Goal: Task Accomplishment & Management: Manage account settings

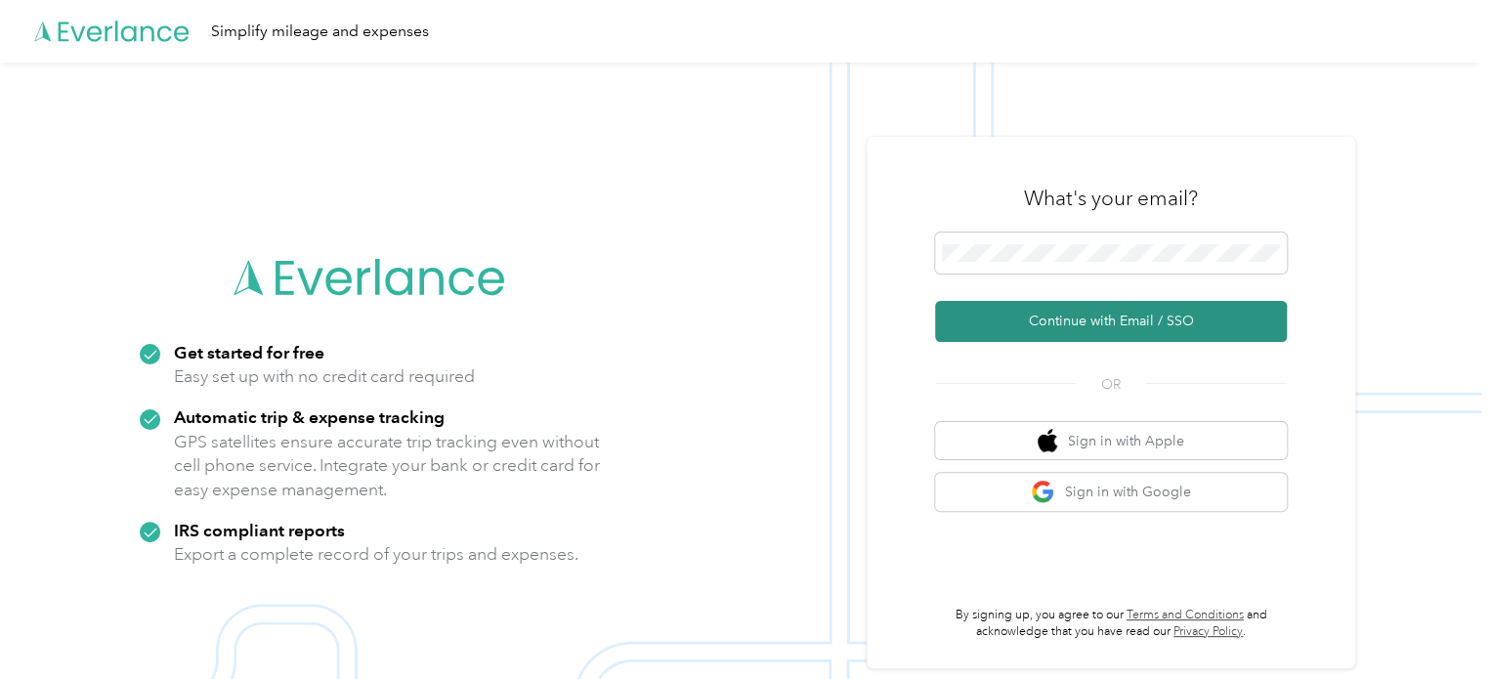
click at [1063, 314] on button "Continue with Email / SSO" at bounding box center [1111, 321] width 352 height 41
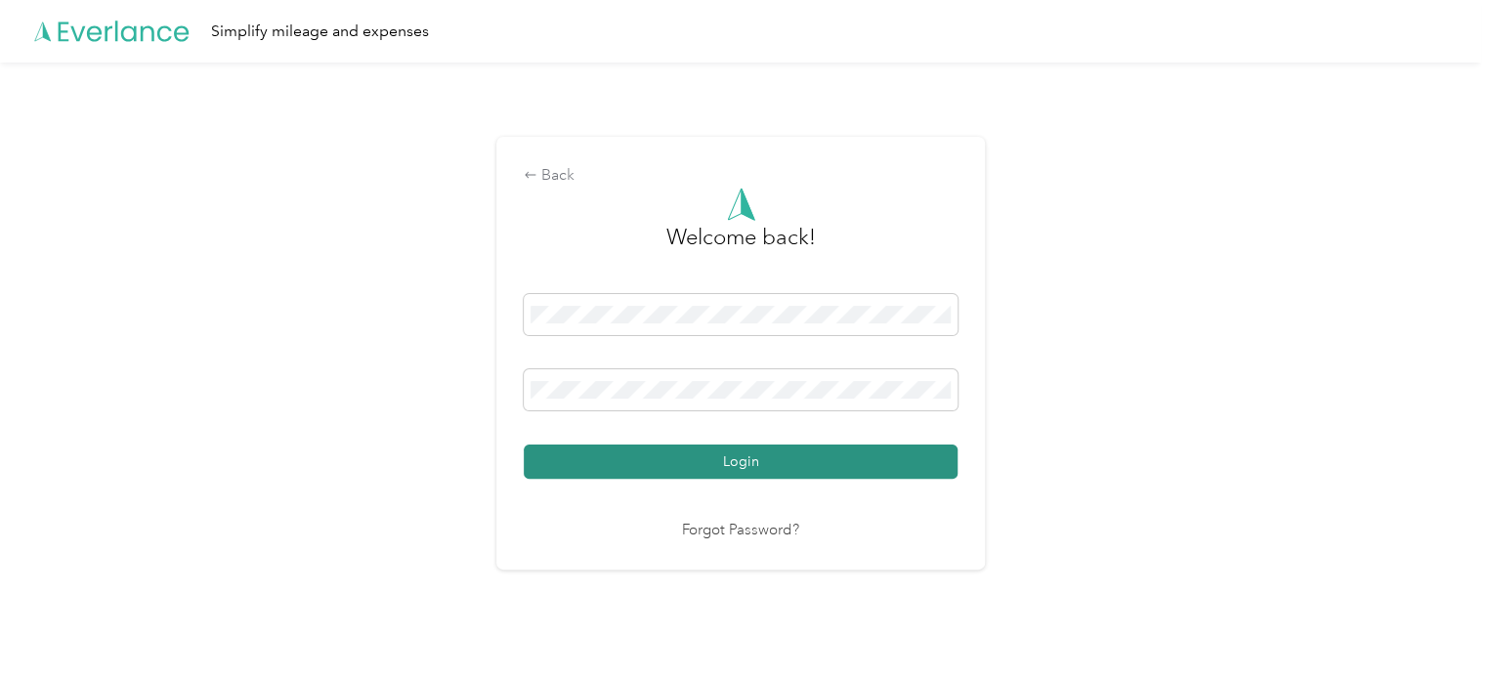
click at [732, 459] on button "Login" at bounding box center [741, 461] width 434 height 34
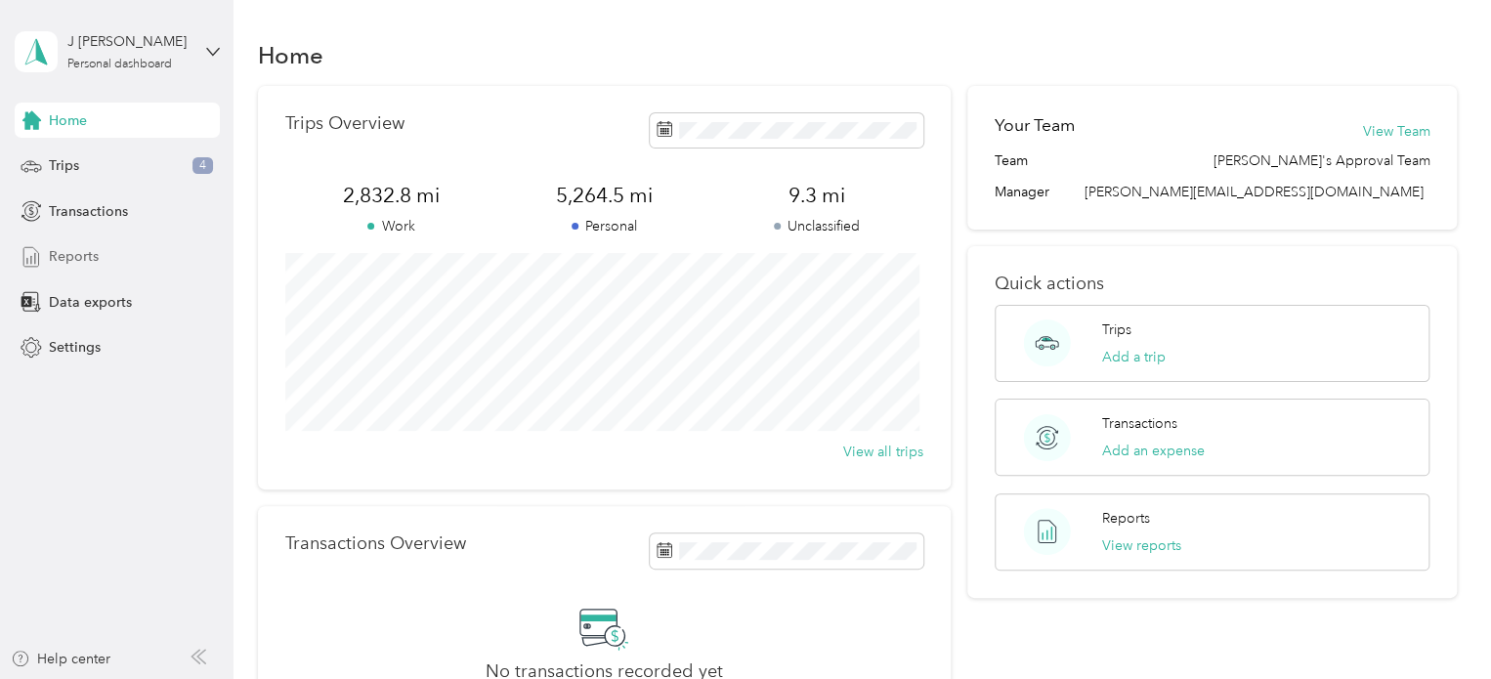
drag, startPoint x: 43, startPoint y: 253, endPoint x: 55, endPoint y: 248, distance: 12.7
click at [47, 252] on div "Reports" at bounding box center [117, 256] width 205 height 35
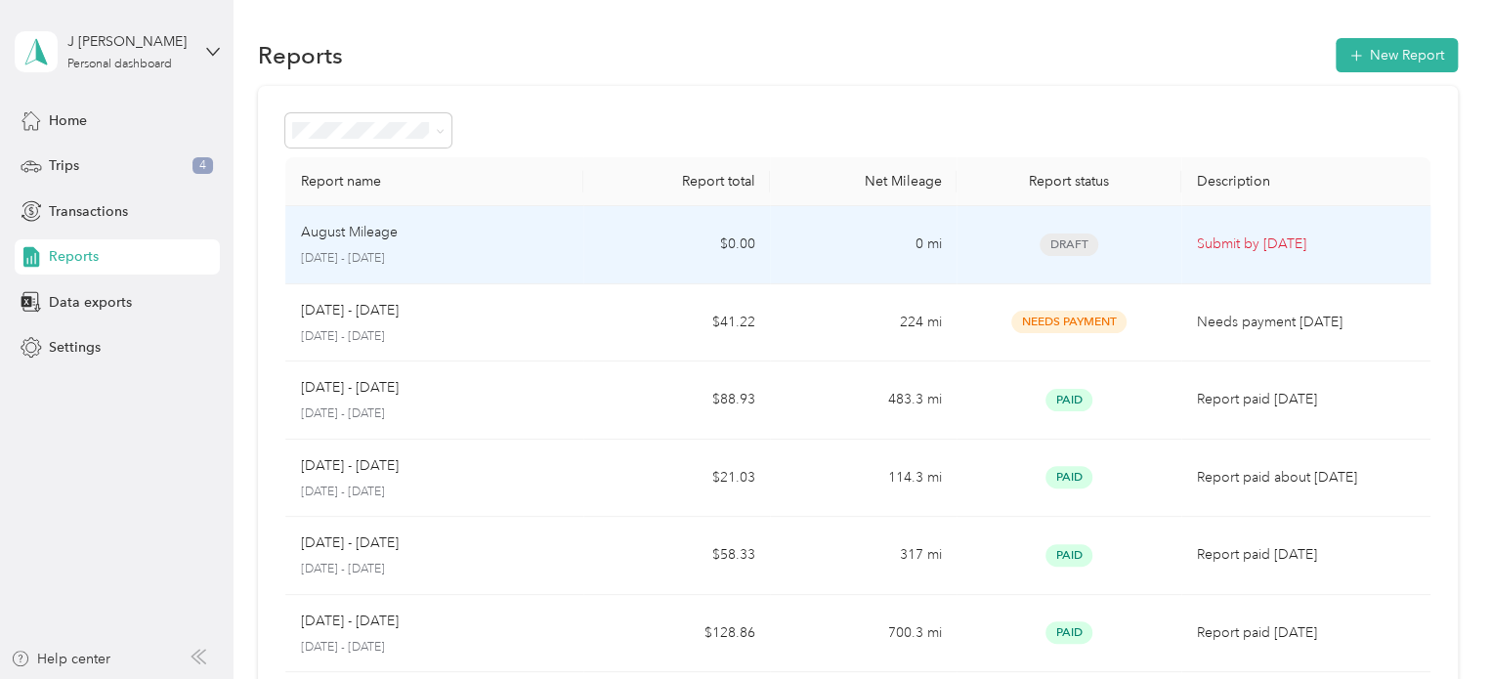
click at [370, 233] on p "August Mileage" at bounding box center [349, 232] width 97 height 21
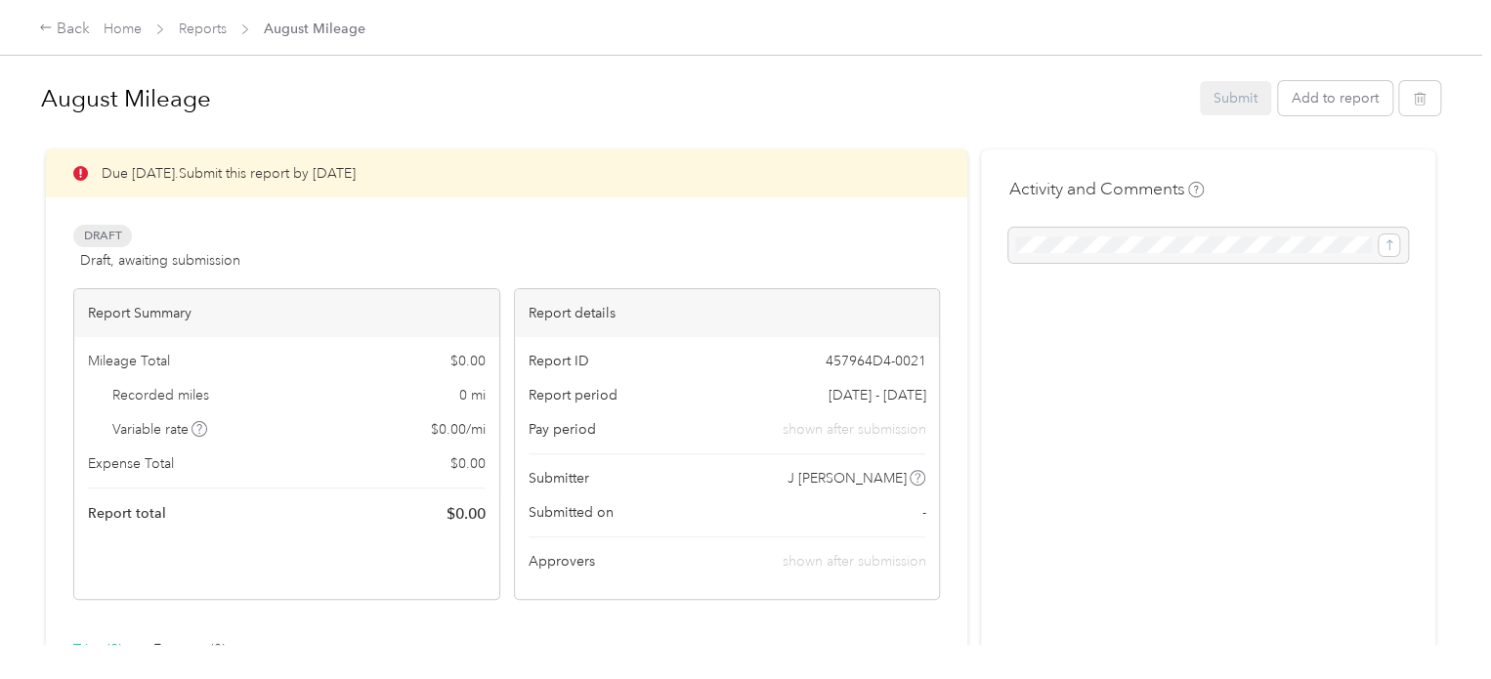
click at [132, 268] on span "Draft, awaiting submission" at bounding box center [160, 260] width 160 height 21
click at [101, 235] on span "Draft" at bounding box center [102, 236] width 59 height 22
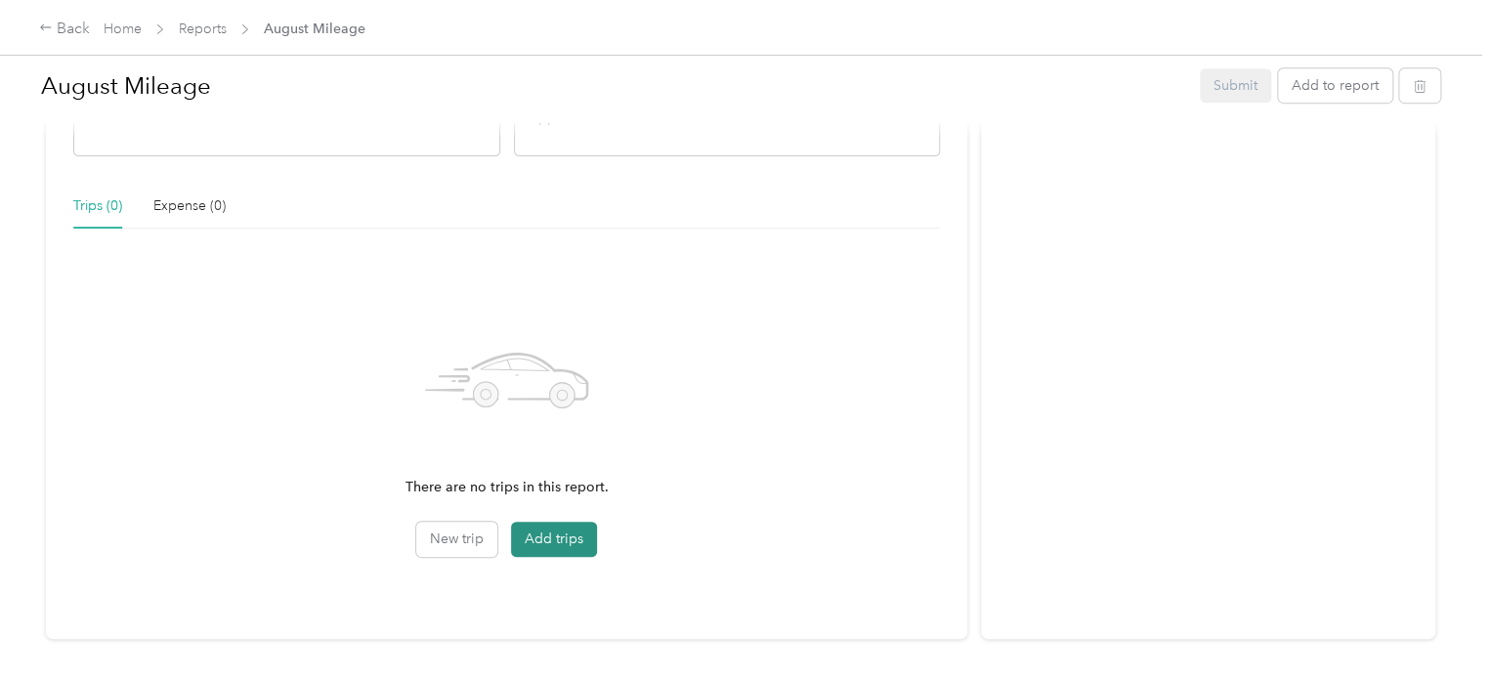
scroll to position [488, 0]
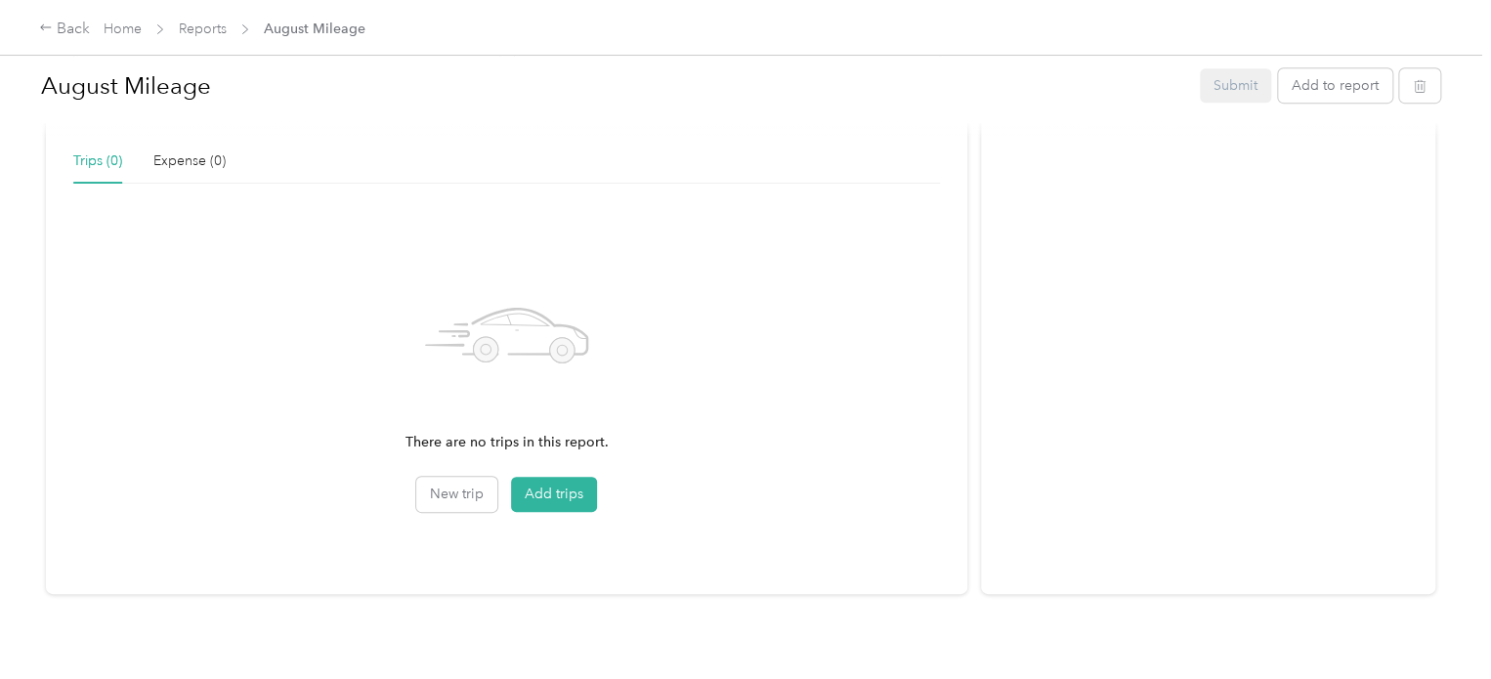
click at [513, 441] on p "There are no trips in this report." at bounding box center [506, 442] width 203 height 21
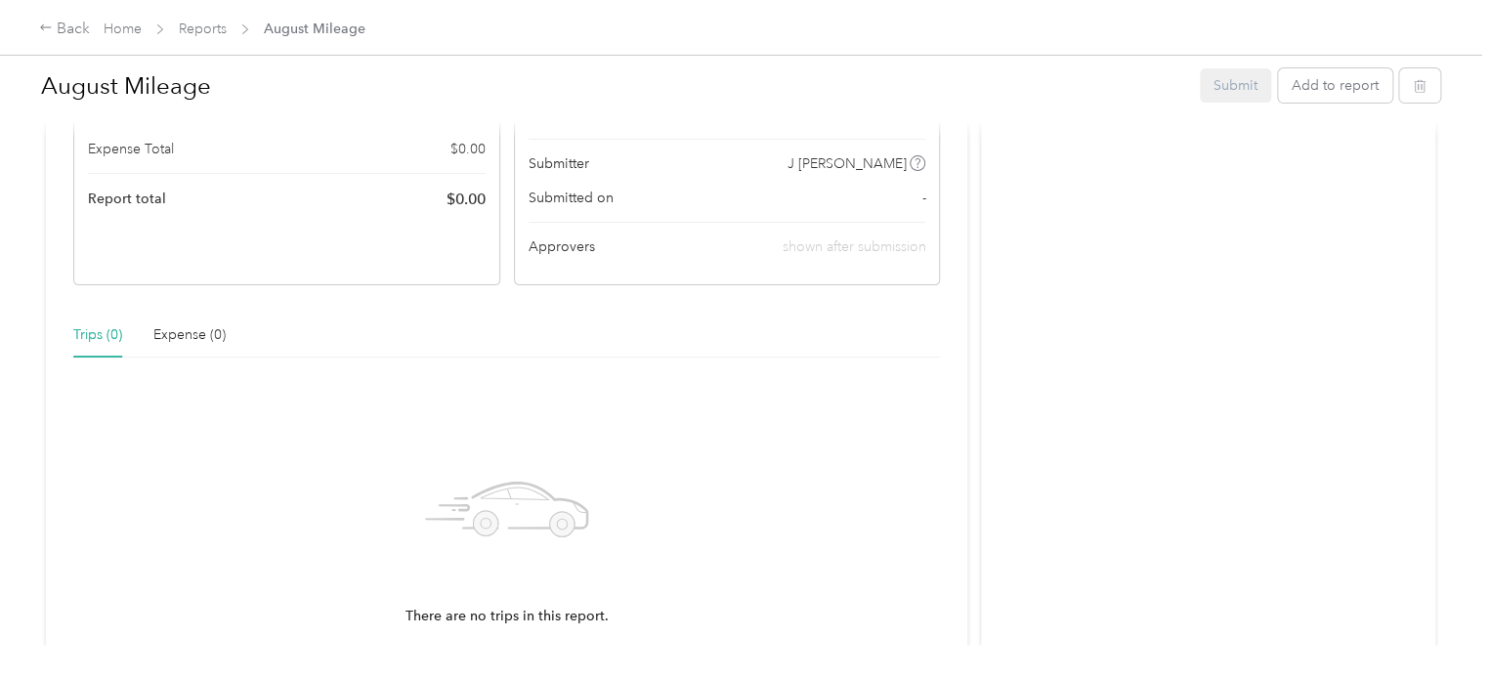
scroll to position [98, 0]
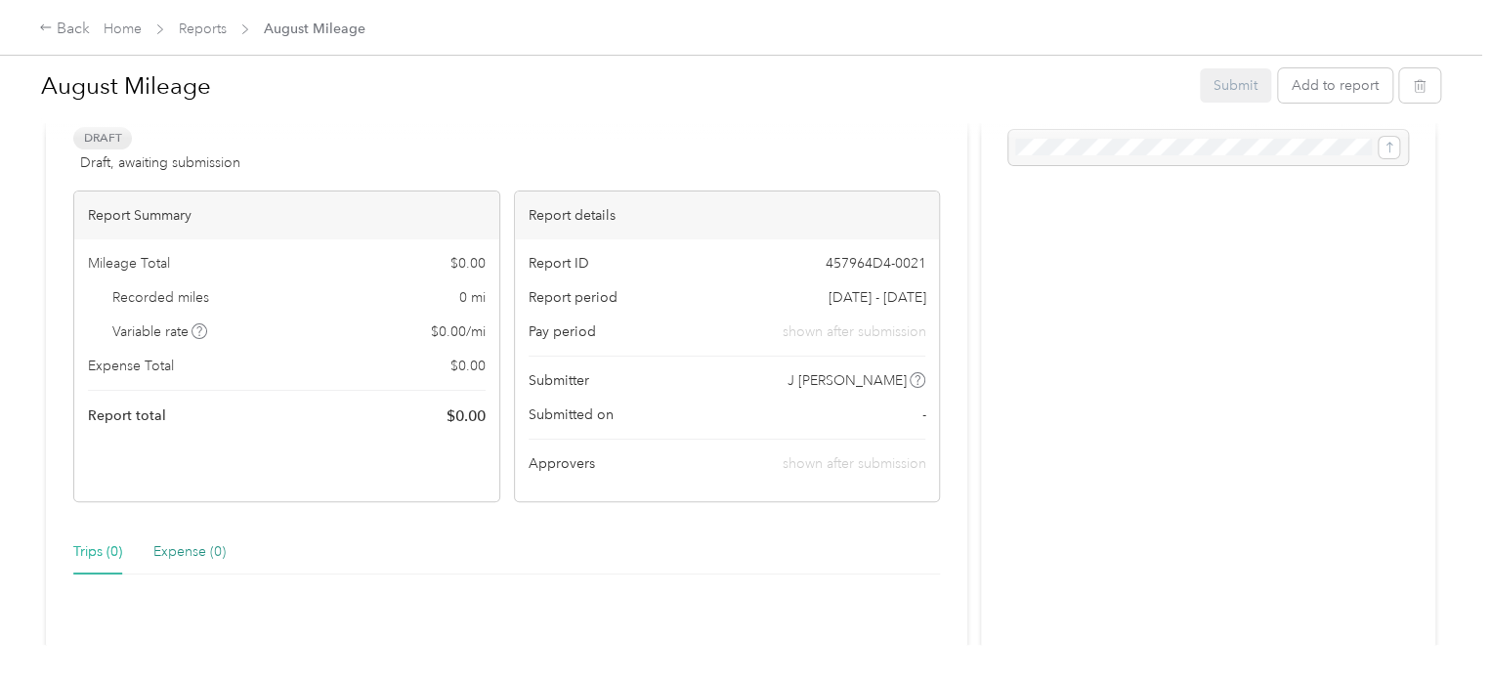
click at [199, 557] on div "Expense (0)" at bounding box center [189, 551] width 72 height 21
click at [98, 558] on div "Trips (0)" at bounding box center [97, 551] width 49 height 21
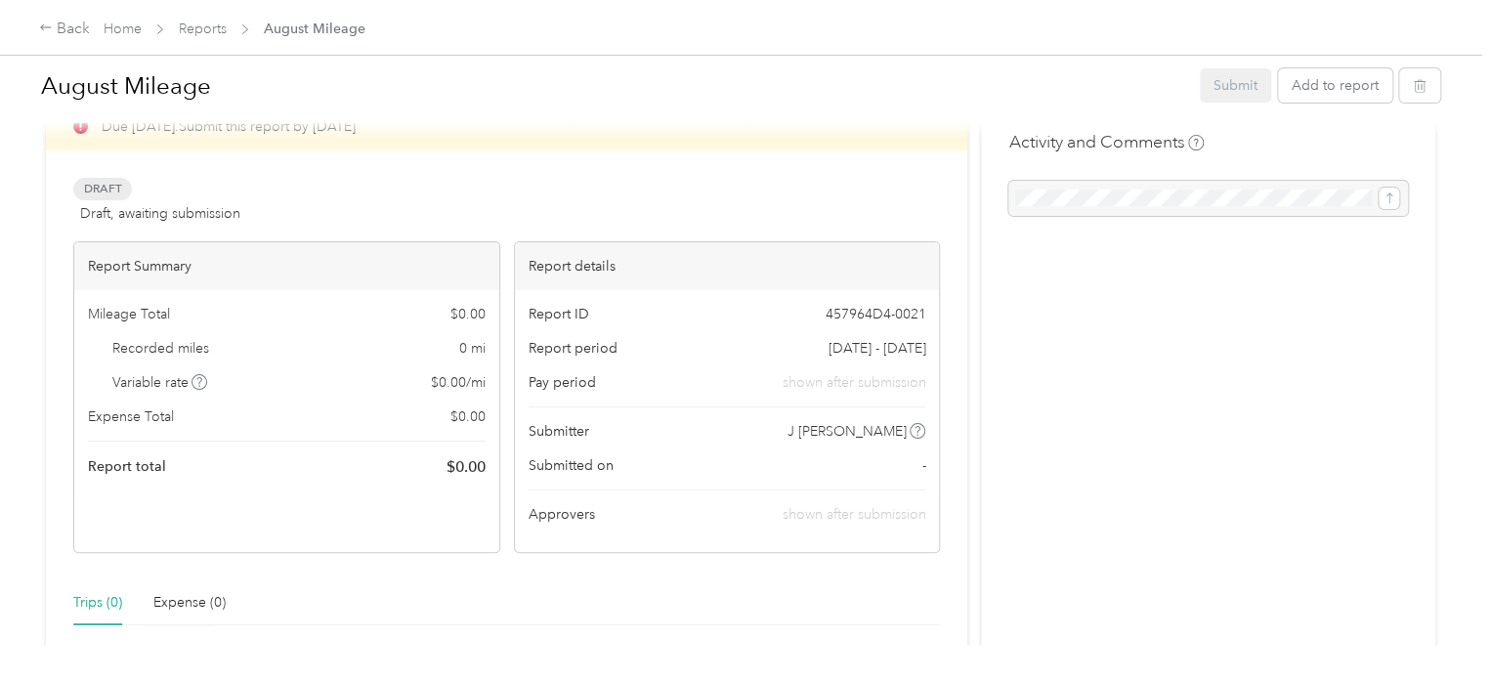
scroll to position [0, 0]
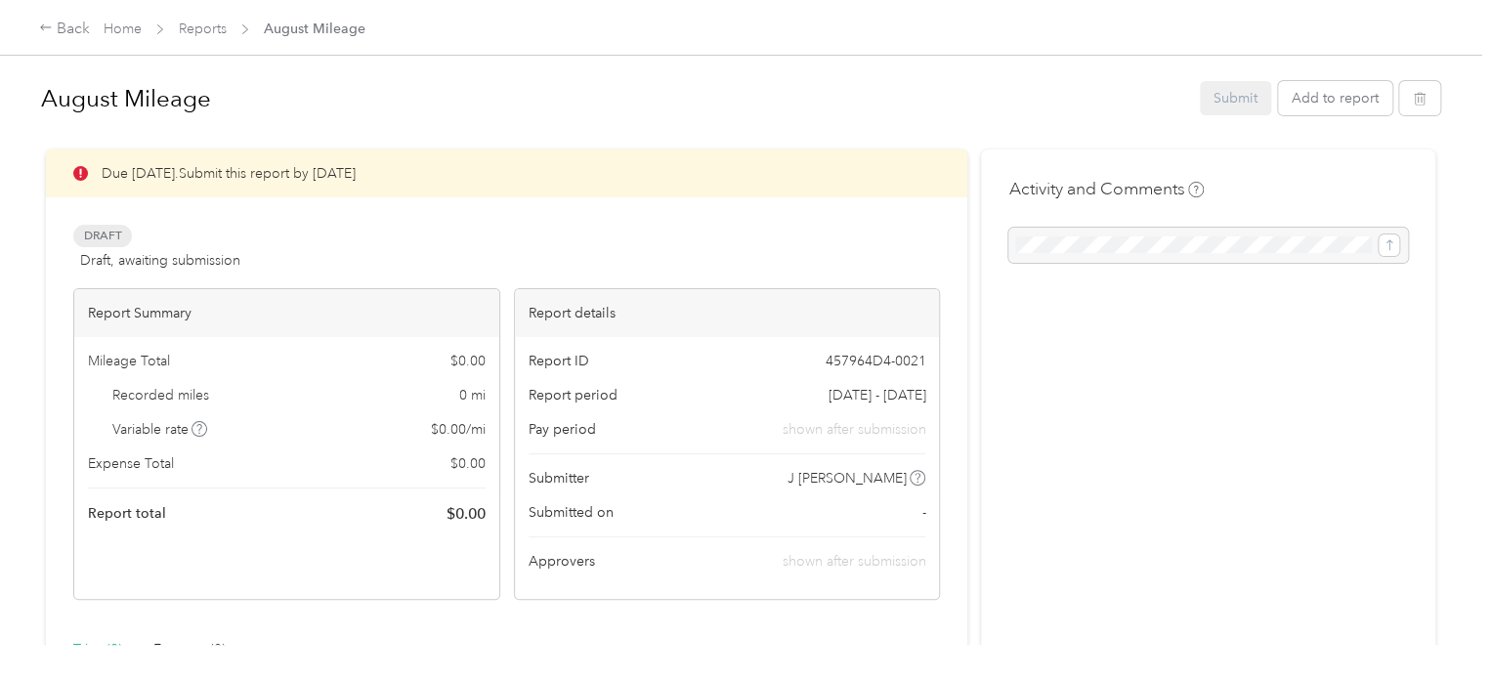
click at [1391, 245] on div at bounding box center [1207, 245] width 399 height 35
click at [1388, 244] on div at bounding box center [1207, 245] width 399 height 35
click at [1213, 249] on div at bounding box center [1207, 245] width 399 height 35
click at [1089, 246] on div at bounding box center [1207, 245] width 399 height 35
click at [1172, 183] on h4 "Activity and Comments" at bounding box center [1105, 189] width 195 height 24
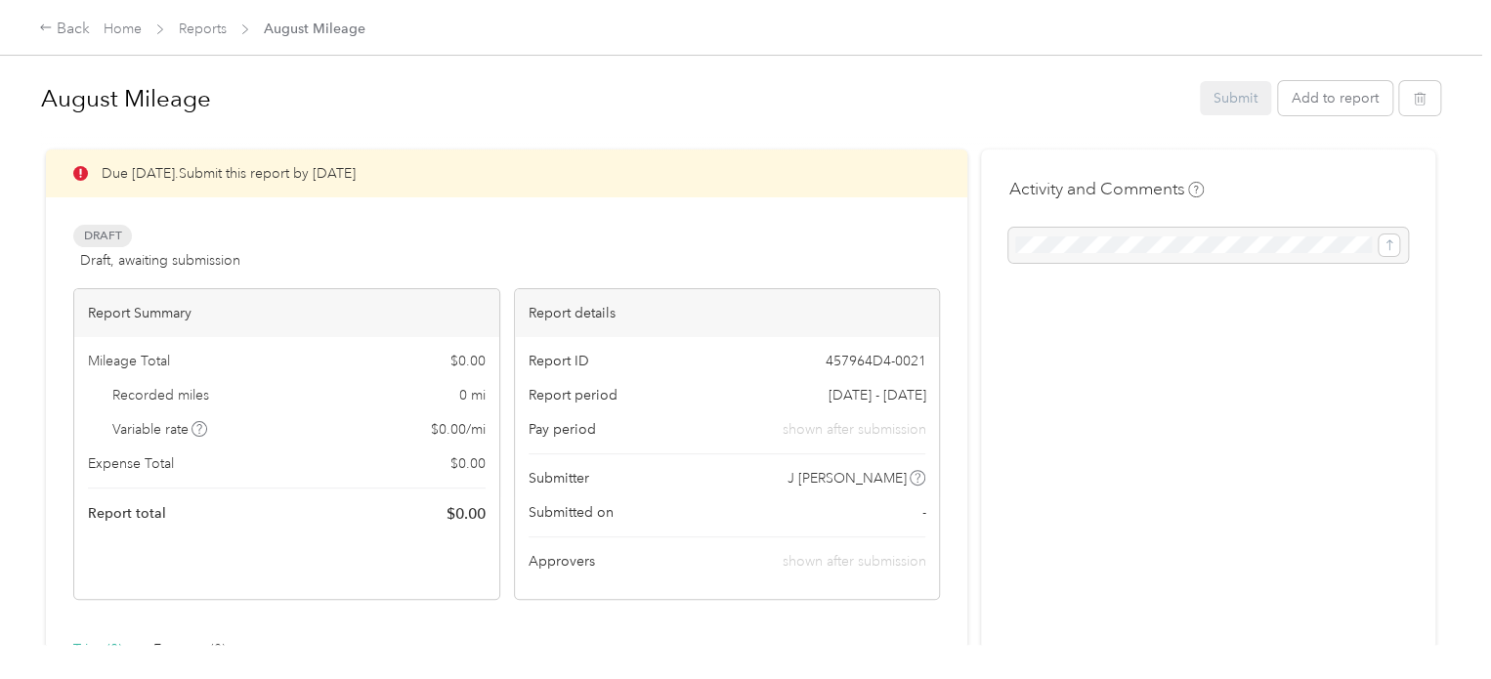
click at [1246, 93] on div "Submit Add to report" at bounding box center [1319, 98] width 240 height 34
click at [1226, 99] on div "Submit Add to report" at bounding box center [1319, 98] width 240 height 34
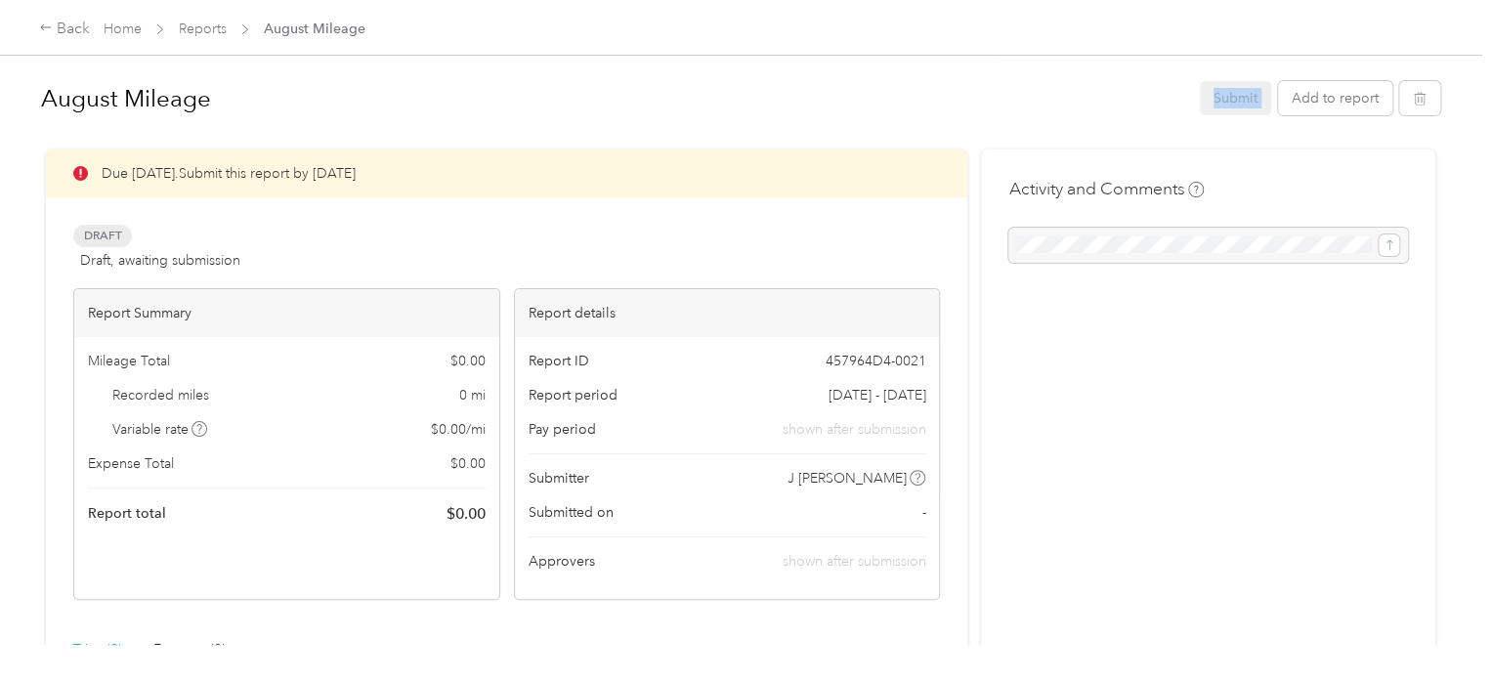
click at [1228, 99] on div "Submit Add to report" at bounding box center [1319, 98] width 240 height 34
click at [218, 26] on link "Reports" at bounding box center [203, 29] width 48 height 17
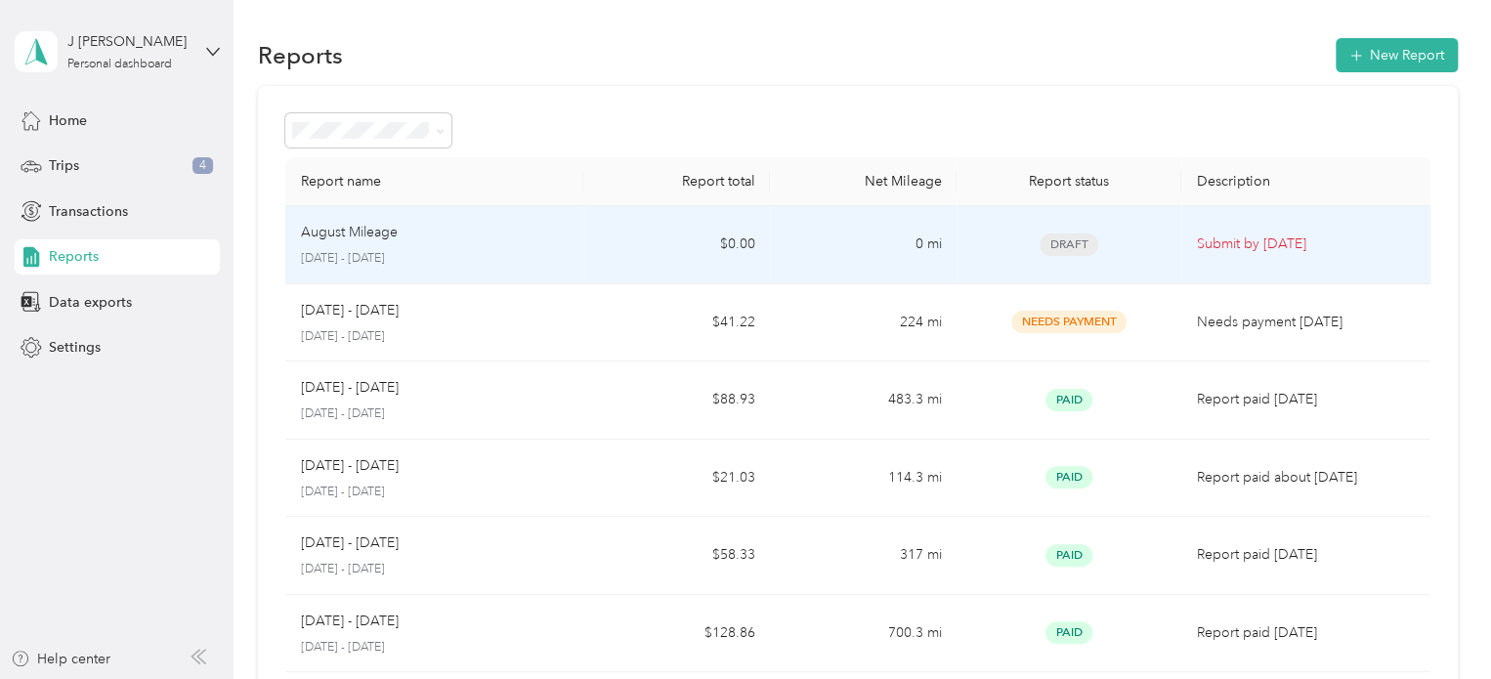
click at [1228, 246] on p "Submit by [DATE]" at bounding box center [1306, 243] width 218 height 21
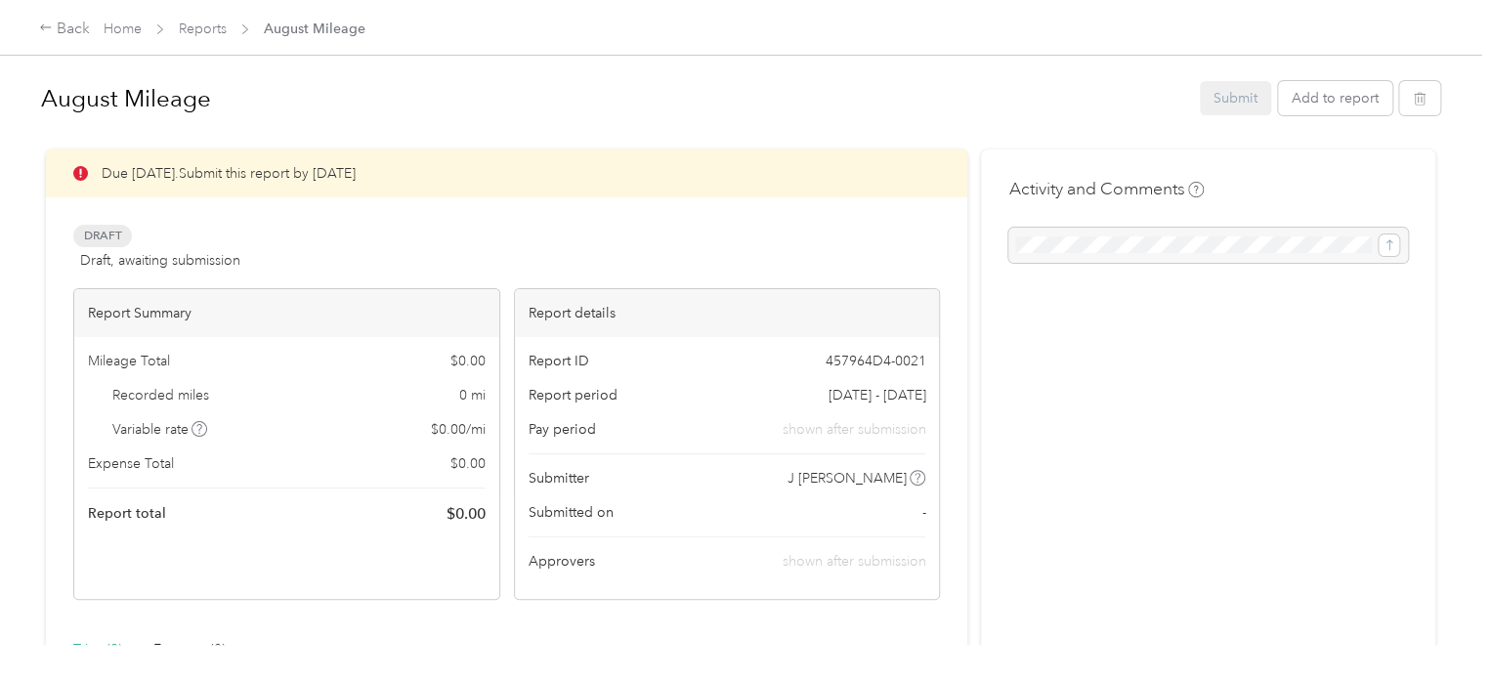
drag, startPoint x: 562, startPoint y: 563, endPoint x: 669, endPoint y: 556, distance: 107.7
click at [564, 562] on span "Approvers" at bounding box center [561, 561] width 66 height 21
drag, startPoint x: 831, startPoint y: 556, endPoint x: 856, endPoint y: 548, distance: 25.6
click at [845, 554] on span "shown after submission" at bounding box center [853, 561] width 144 height 17
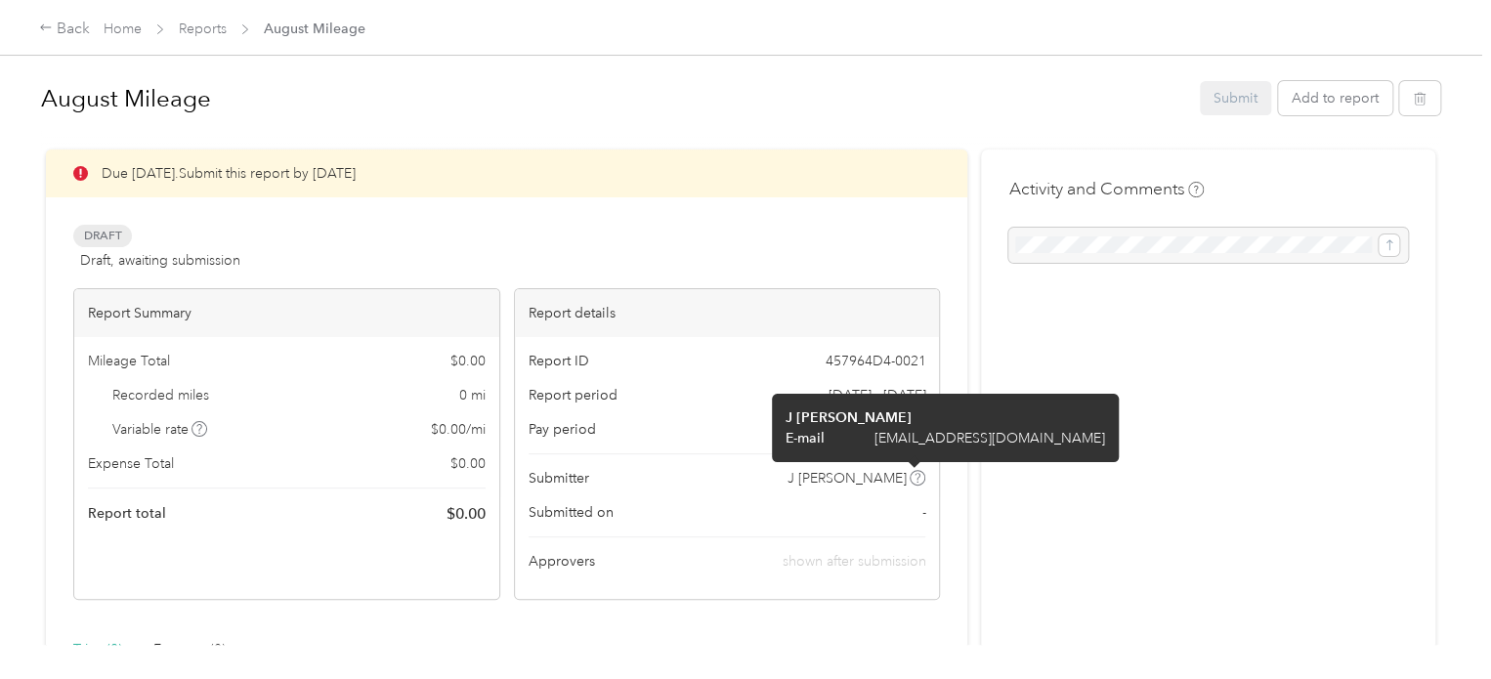
click at [917, 477] on icon at bounding box center [917, 478] width 10 height 10
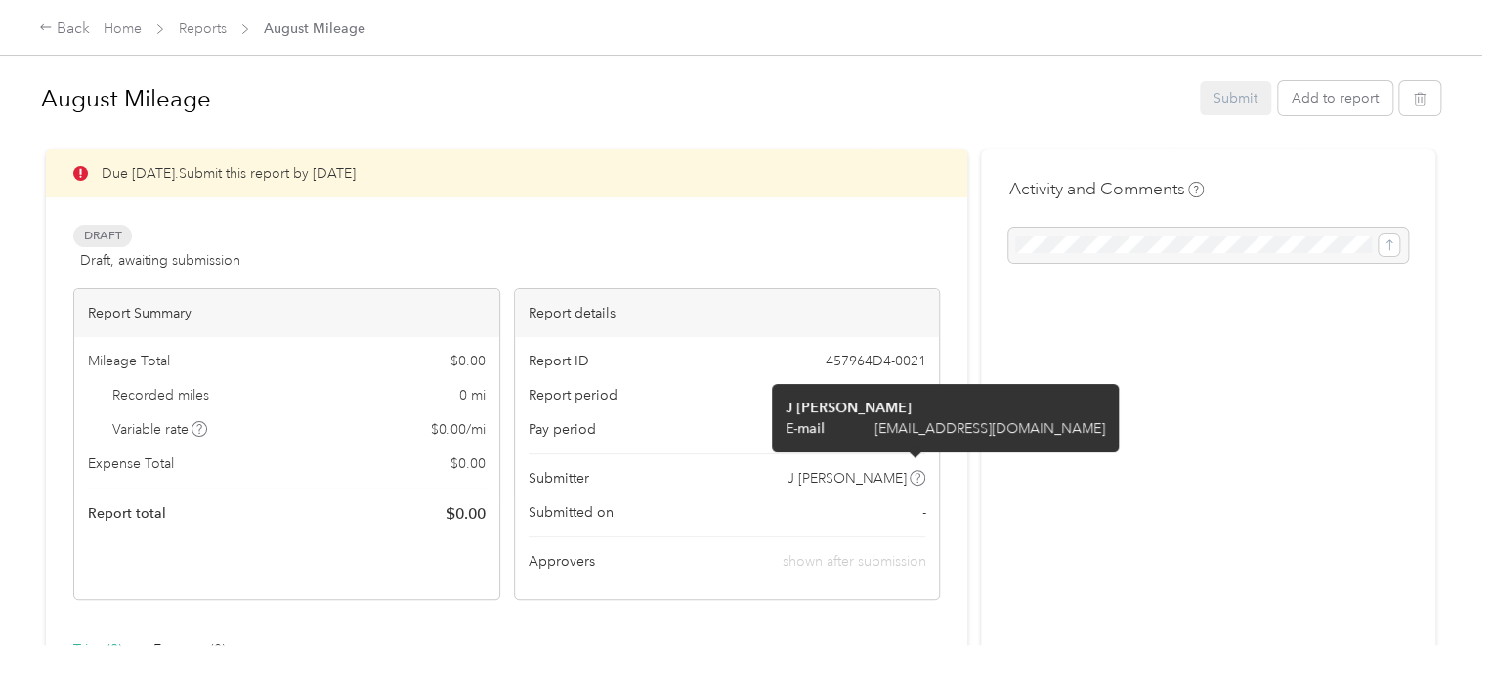
click at [1100, 502] on div "Activity and Comments" at bounding box center [1208, 616] width 454 height 934
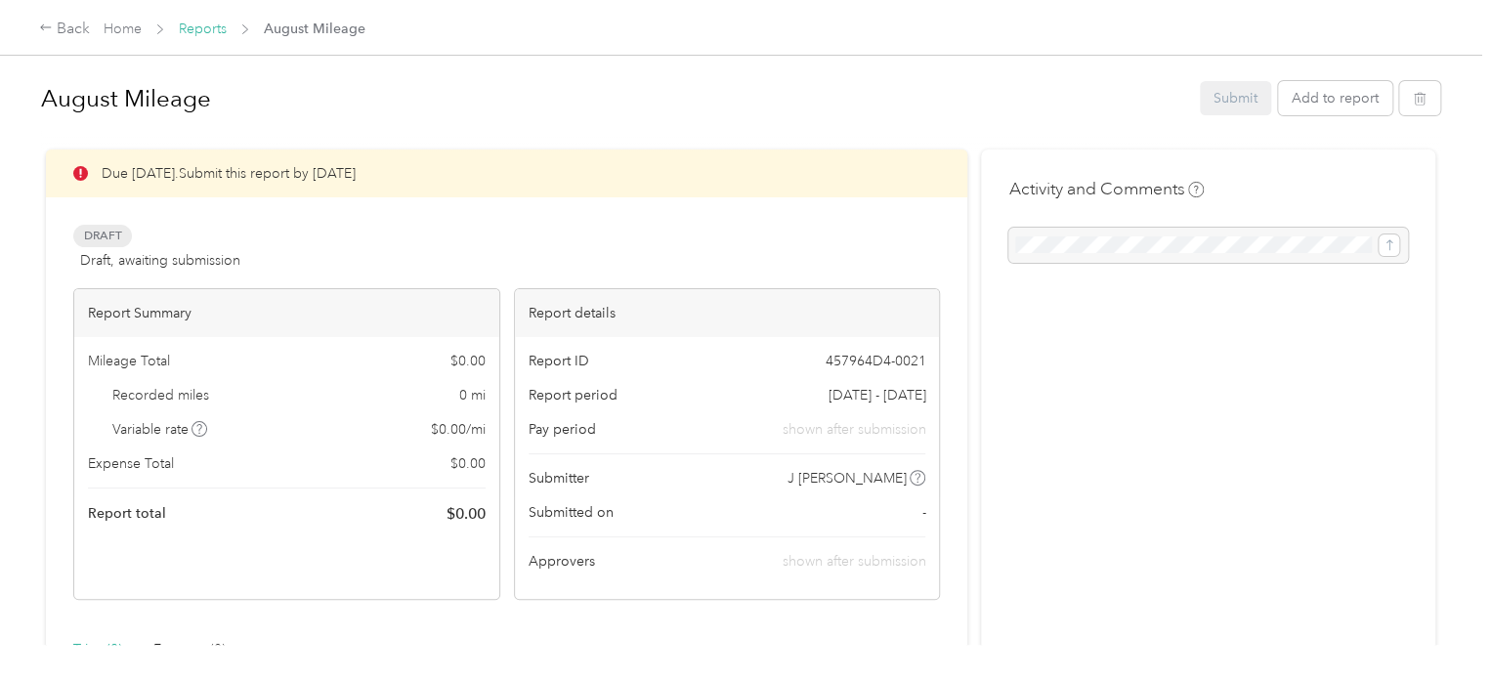
click at [192, 29] on link "Reports" at bounding box center [203, 29] width 48 height 17
